Goal: Task Accomplishment & Management: Use online tool/utility

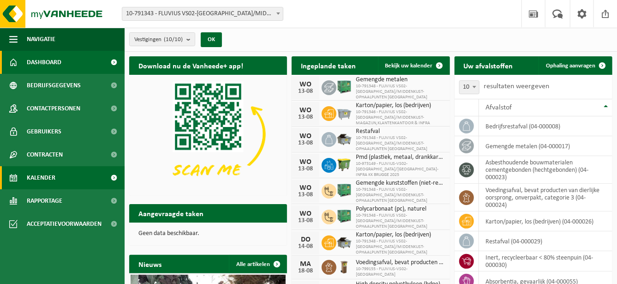
click at [74, 178] on link "Kalender" at bounding box center [62, 177] width 125 height 23
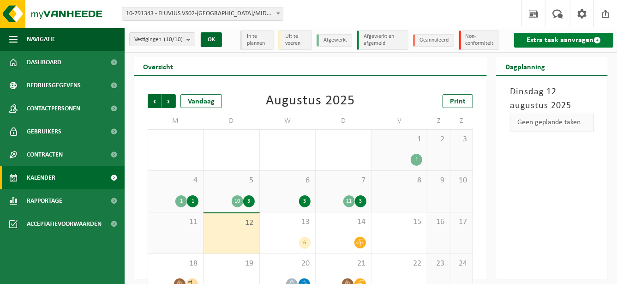
click at [533, 40] on link "Extra taak aanvragen" at bounding box center [563, 40] width 99 height 15
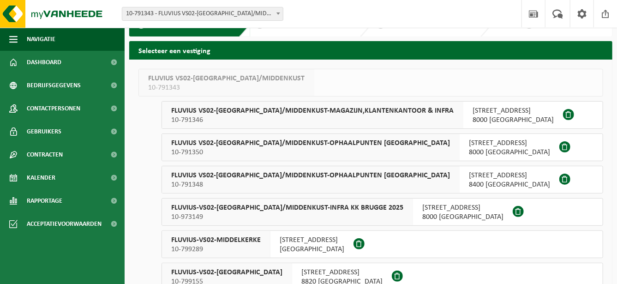
scroll to position [30, 0]
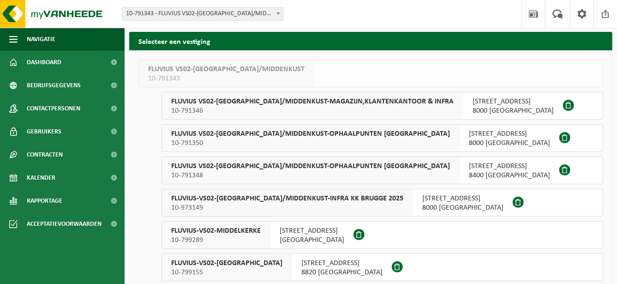
click at [342, 199] on span "FLUVIUS-VS02-[GEOGRAPHIC_DATA]/MIDDENKUST-INFRA KK BRUGGE 2025" at bounding box center [287, 198] width 232 height 9
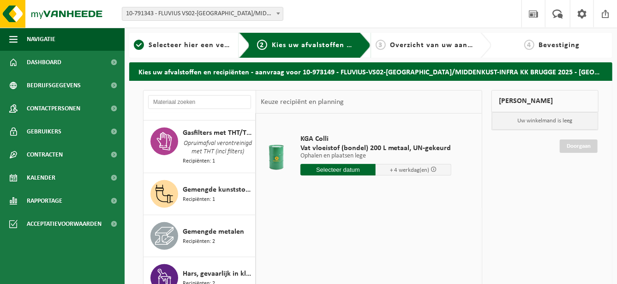
scroll to position [162, 0]
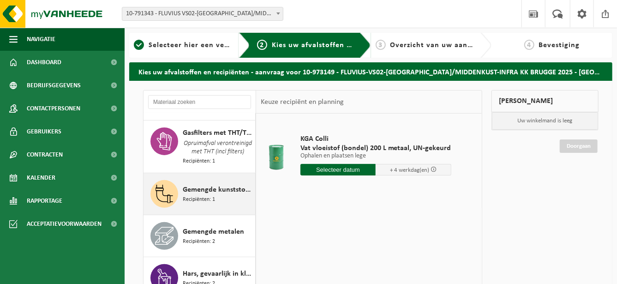
click at [230, 203] on div "Gemengde kunststoffen (niet-recycleerbaar), exclusief PVC Recipiënten: 1" at bounding box center [218, 194] width 70 height 28
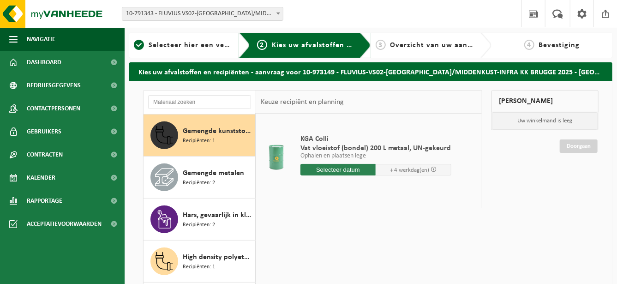
scroll to position [226, 0]
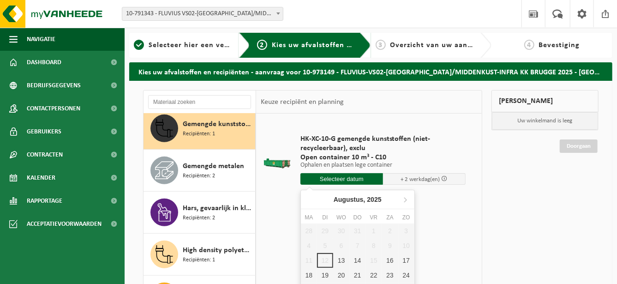
click at [316, 178] on input "text" at bounding box center [341, 179] width 83 height 12
click at [339, 256] on div "13" at bounding box center [341, 260] width 16 height 15
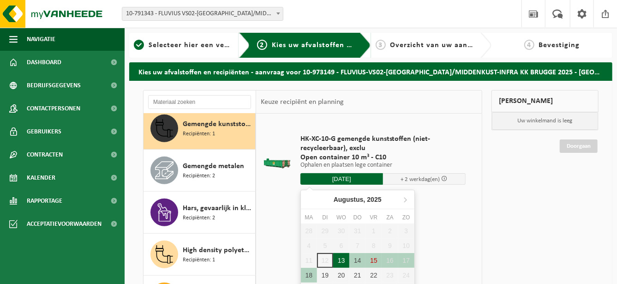
type input "Van 2025-08-13"
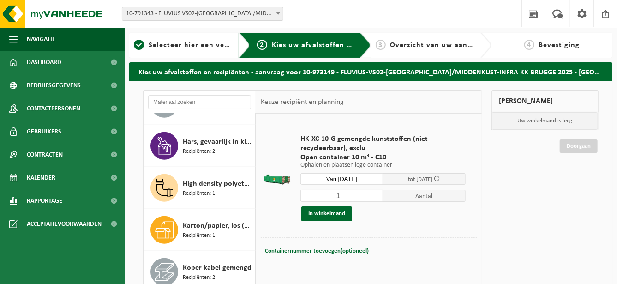
scroll to position [303, 0]
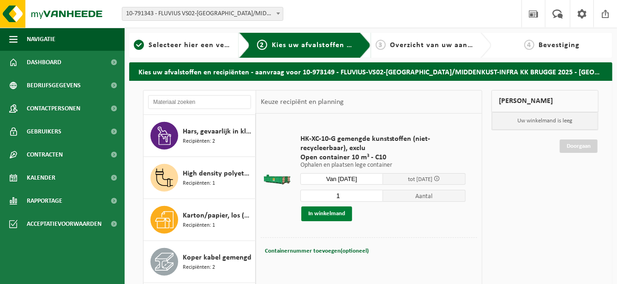
click at [308, 212] on button "In winkelmand" at bounding box center [326, 213] width 51 height 15
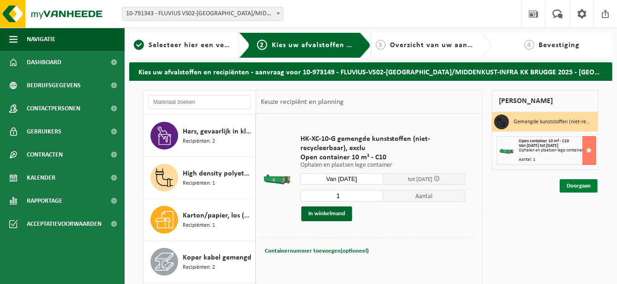
click at [572, 187] on link "Doorgaan" at bounding box center [578, 185] width 38 height 13
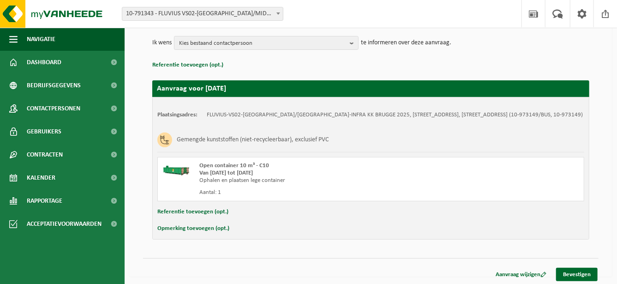
scroll to position [106, 0]
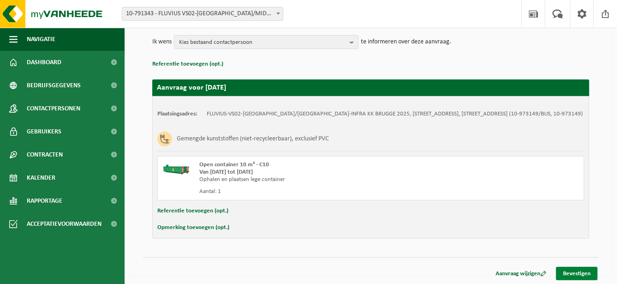
click at [569, 271] on link "Bevestigen" at bounding box center [577, 273] width 42 height 13
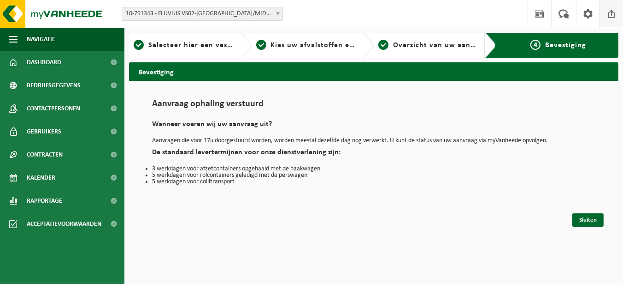
click at [612, 13] on span at bounding box center [612, 13] width 14 height 27
